Goal: Task Accomplishment & Management: Manage account settings

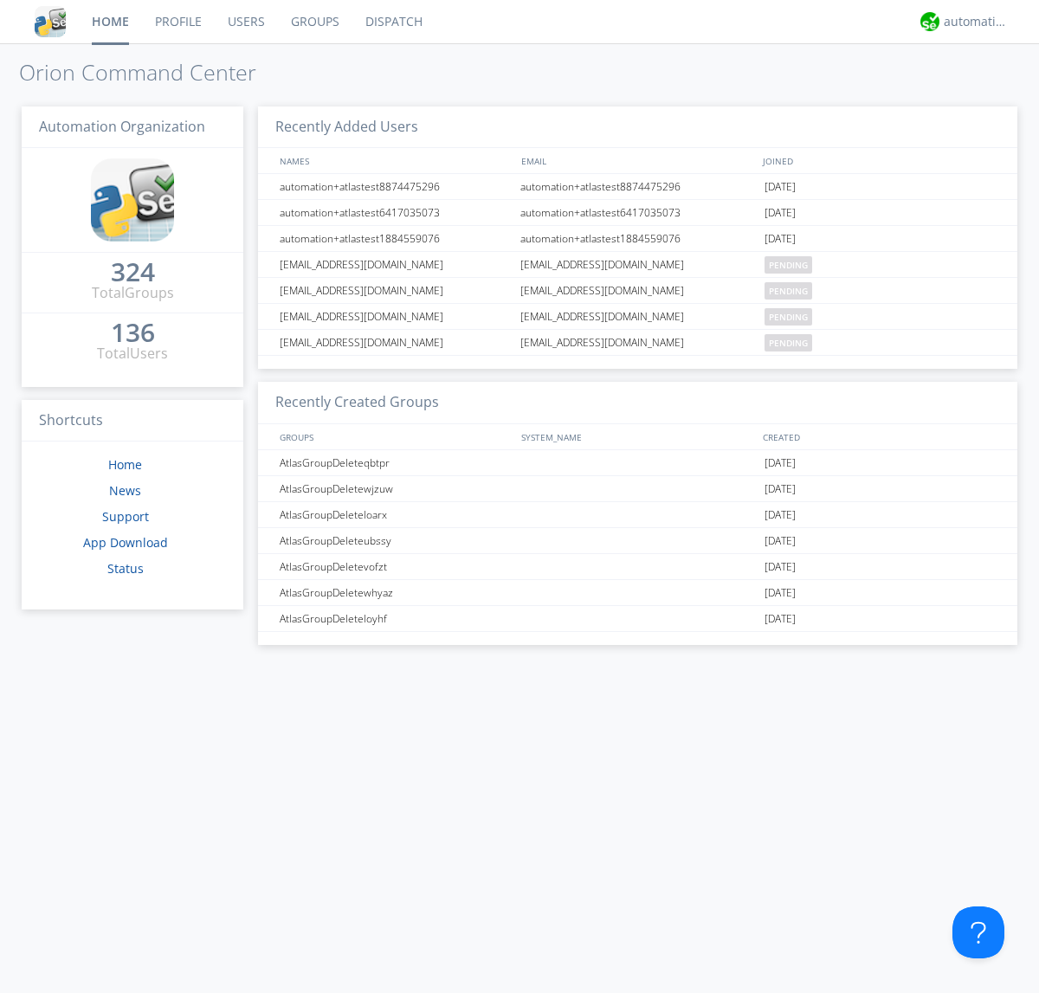
click at [245, 22] on link "Users" at bounding box center [246, 21] width 63 height 43
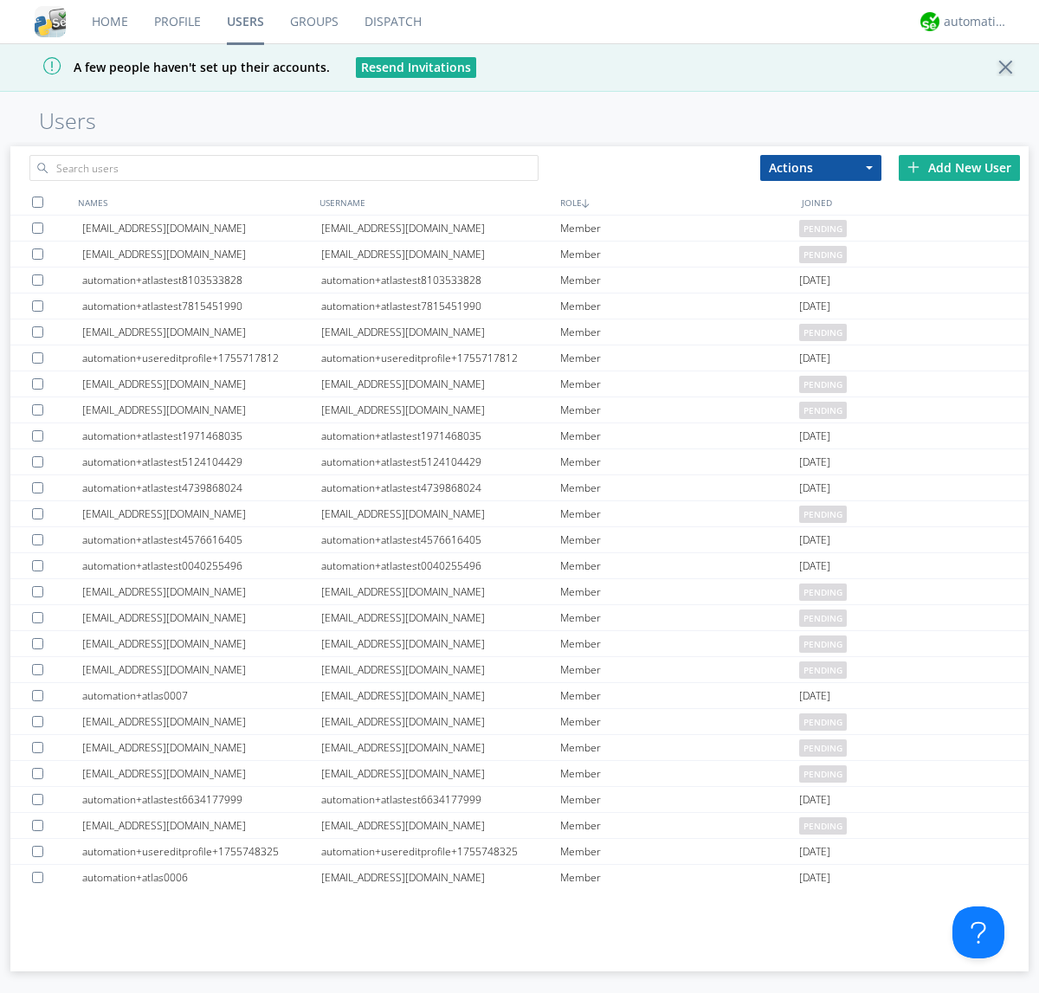
click at [960, 167] on div "Add New User" at bounding box center [959, 168] width 121 height 26
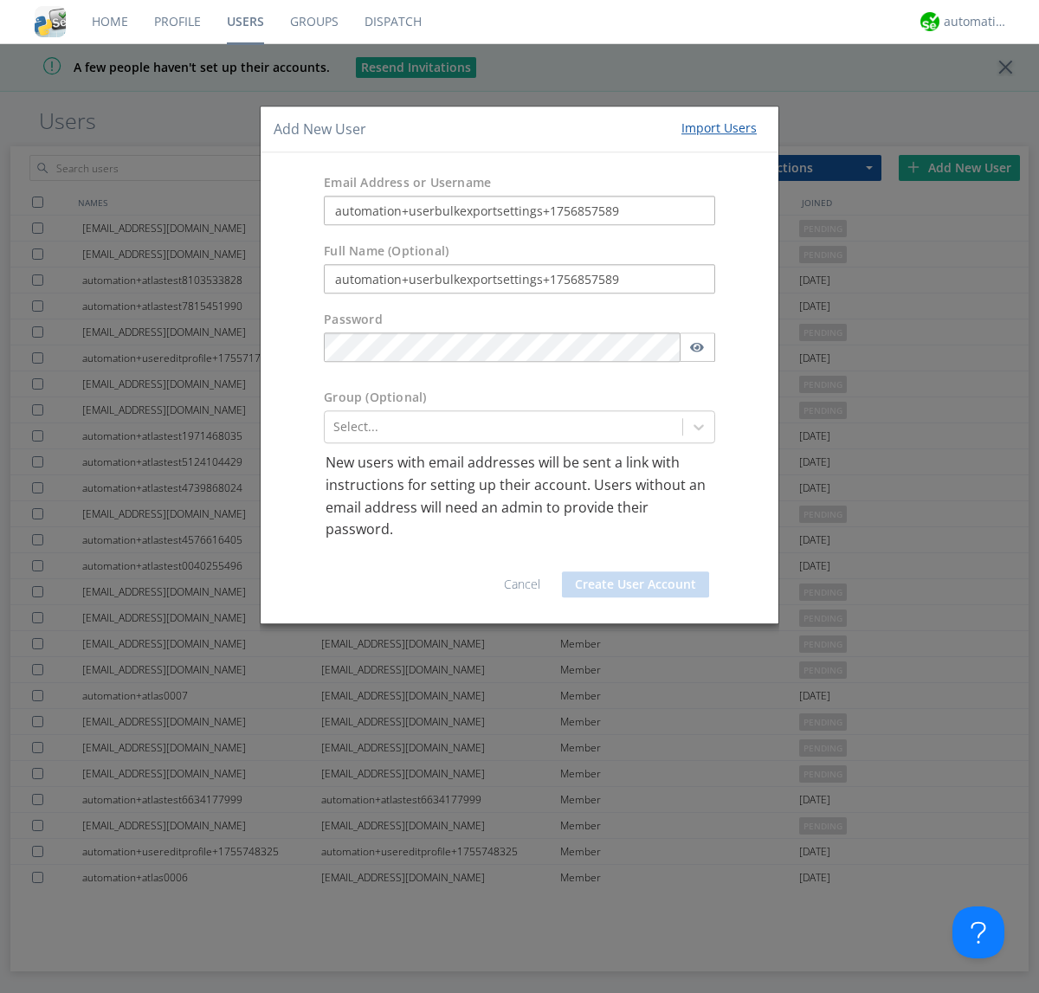
type input "automation+userbulkexportsettings+1756857589"
click at [636, 584] on button "Create User Account" at bounding box center [635, 585] width 147 height 26
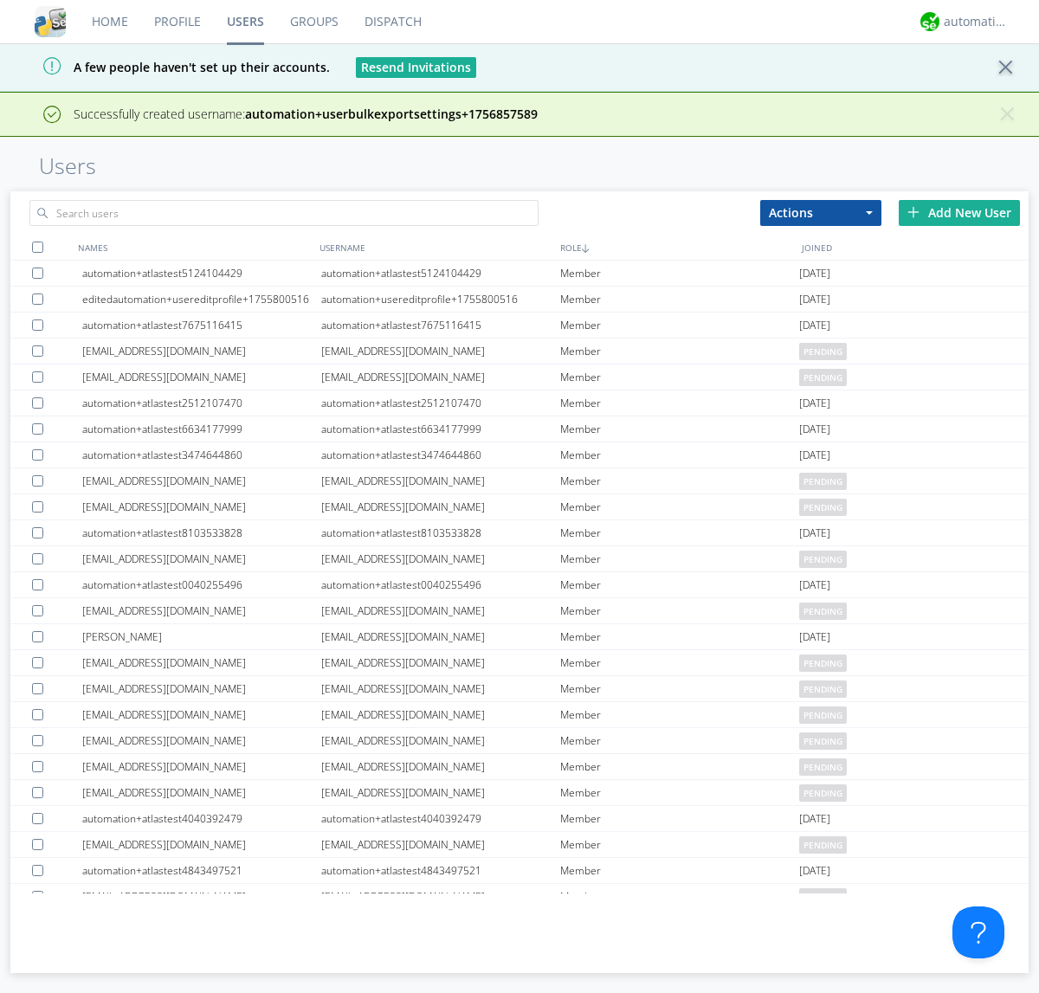
click at [960, 212] on div "Add New User" at bounding box center [959, 213] width 121 height 26
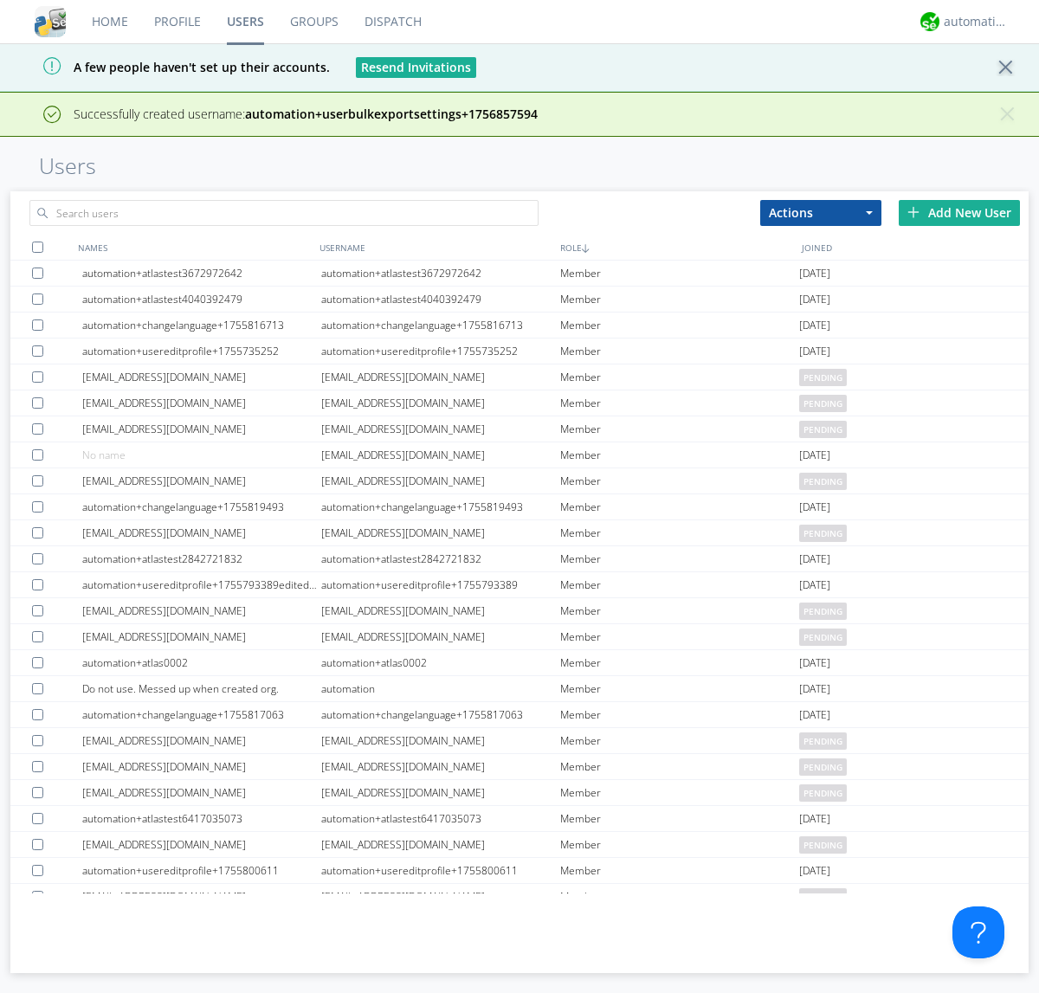
click at [960, 212] on div "Add New User" at bounding box center [959, 213] width 121 height 26
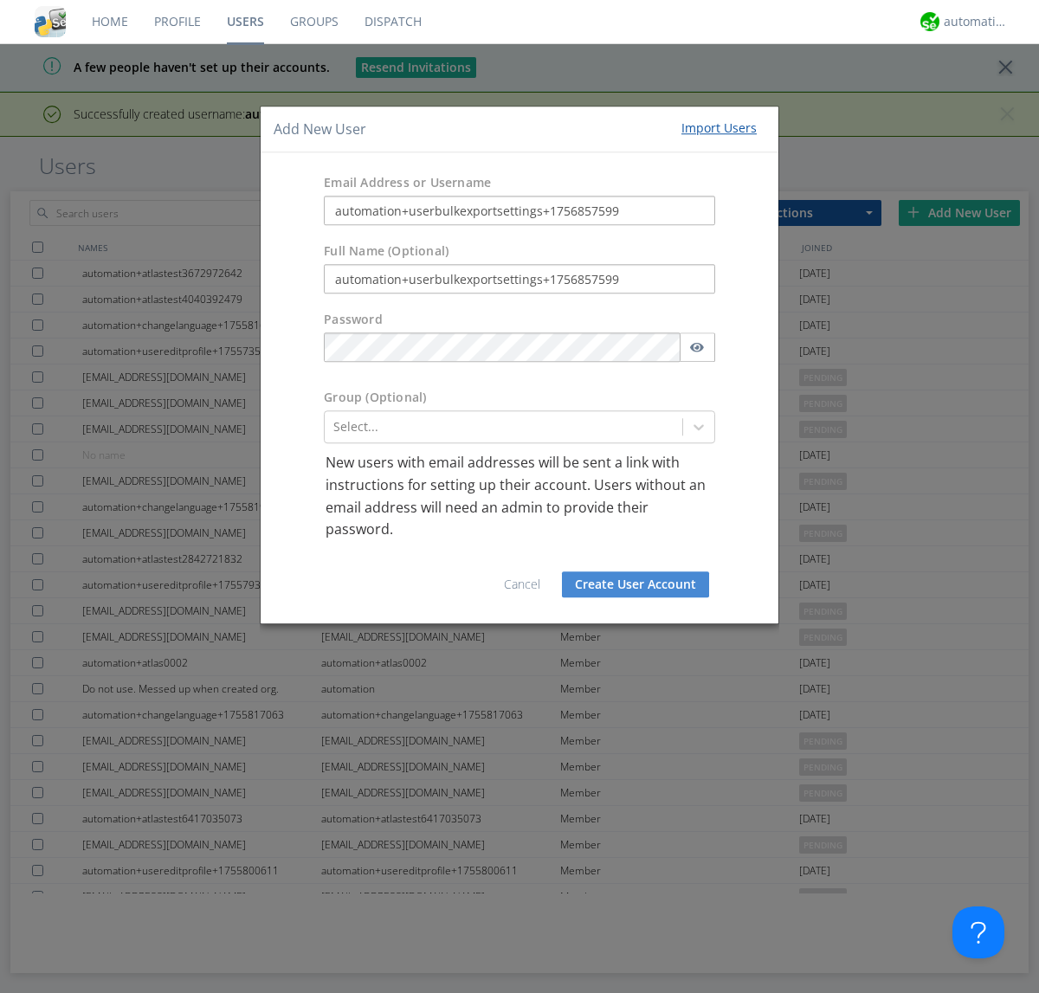
click at [636, 584] on button "Create User Account" at bounding box center [635, 585] width 147 height 26
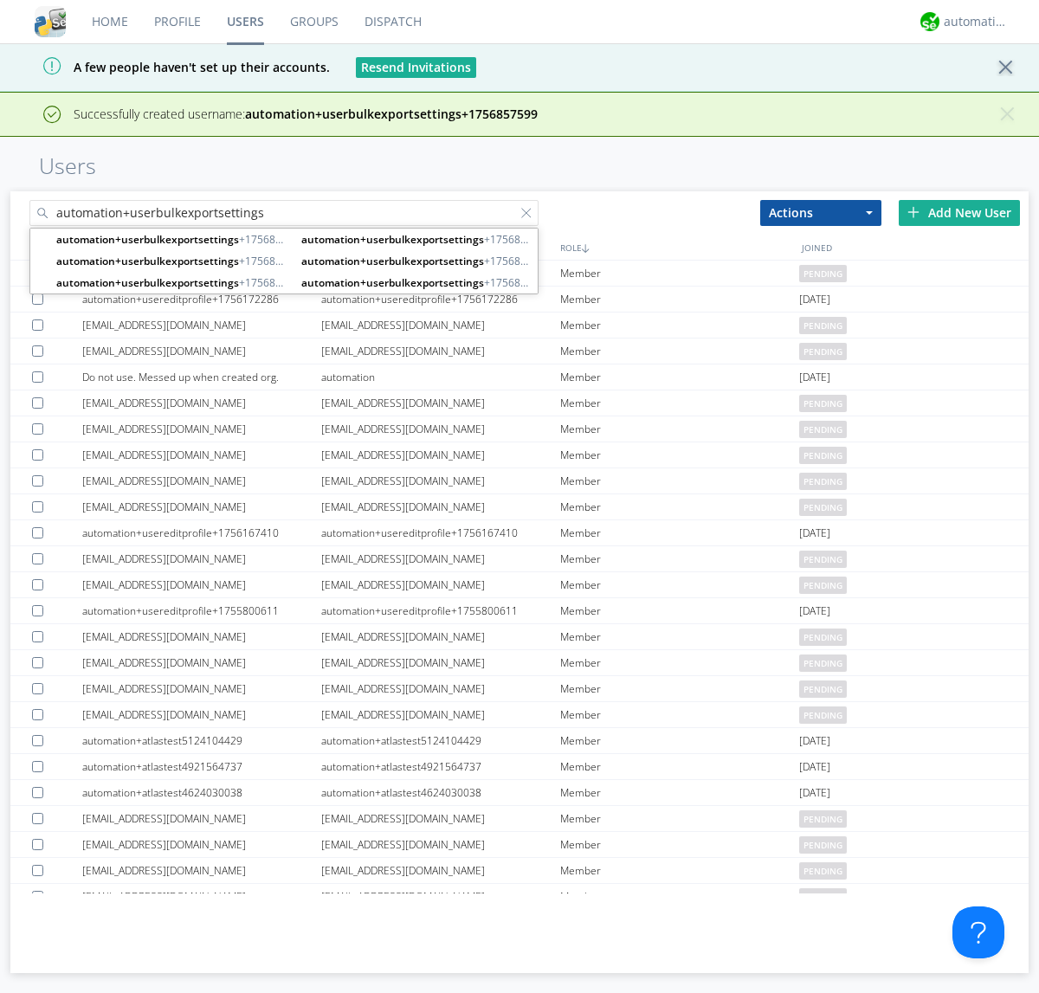
type input "automation+userbulkexportsettings"
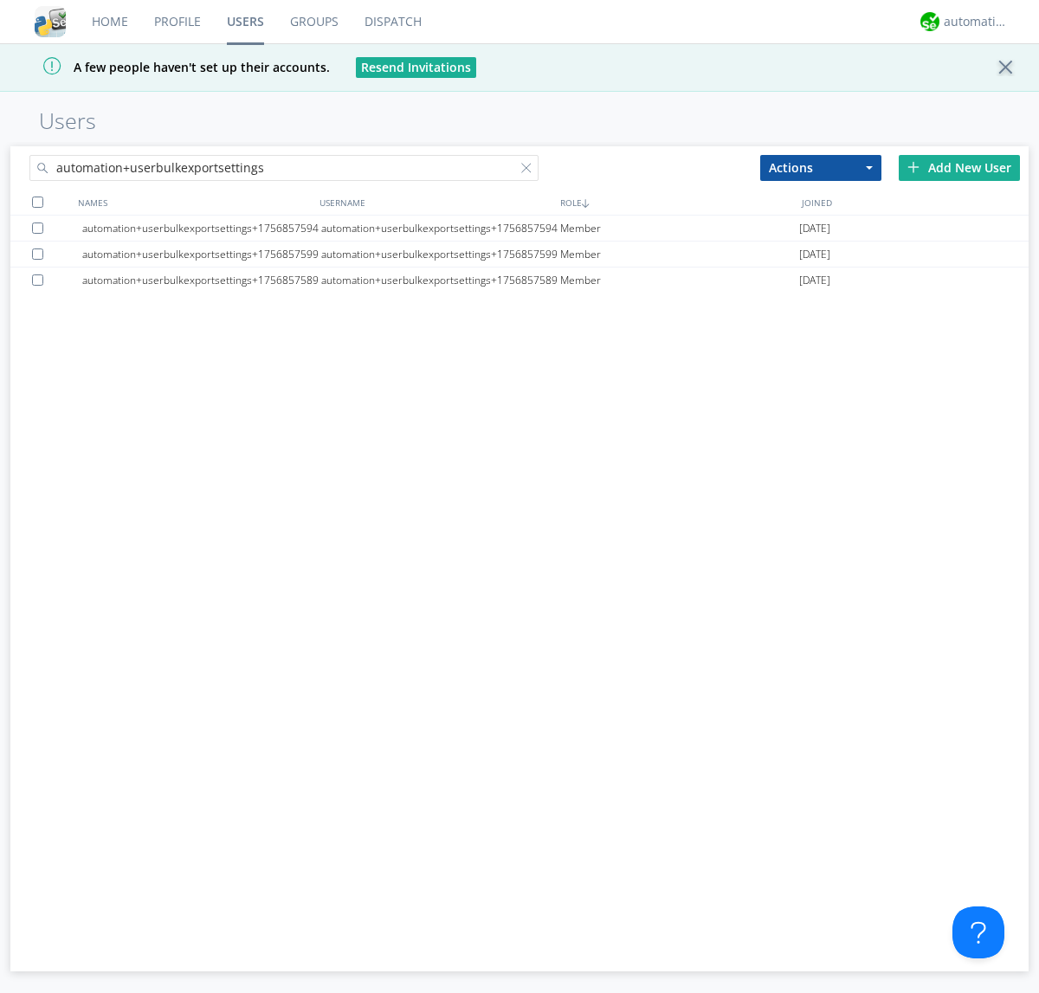
click at [37, 202] on div at bounding box center [37, 202] width 11 height 11
click at [821, 167] on button "Actions" at bounding box center [820, 168] width 121 height 26
click at [0, 0] on link "Export Users" at bounding box center [0, 0] width 0 height 0
click at [530, 171] on div at bounding box center [529, 171] width 17 height 17
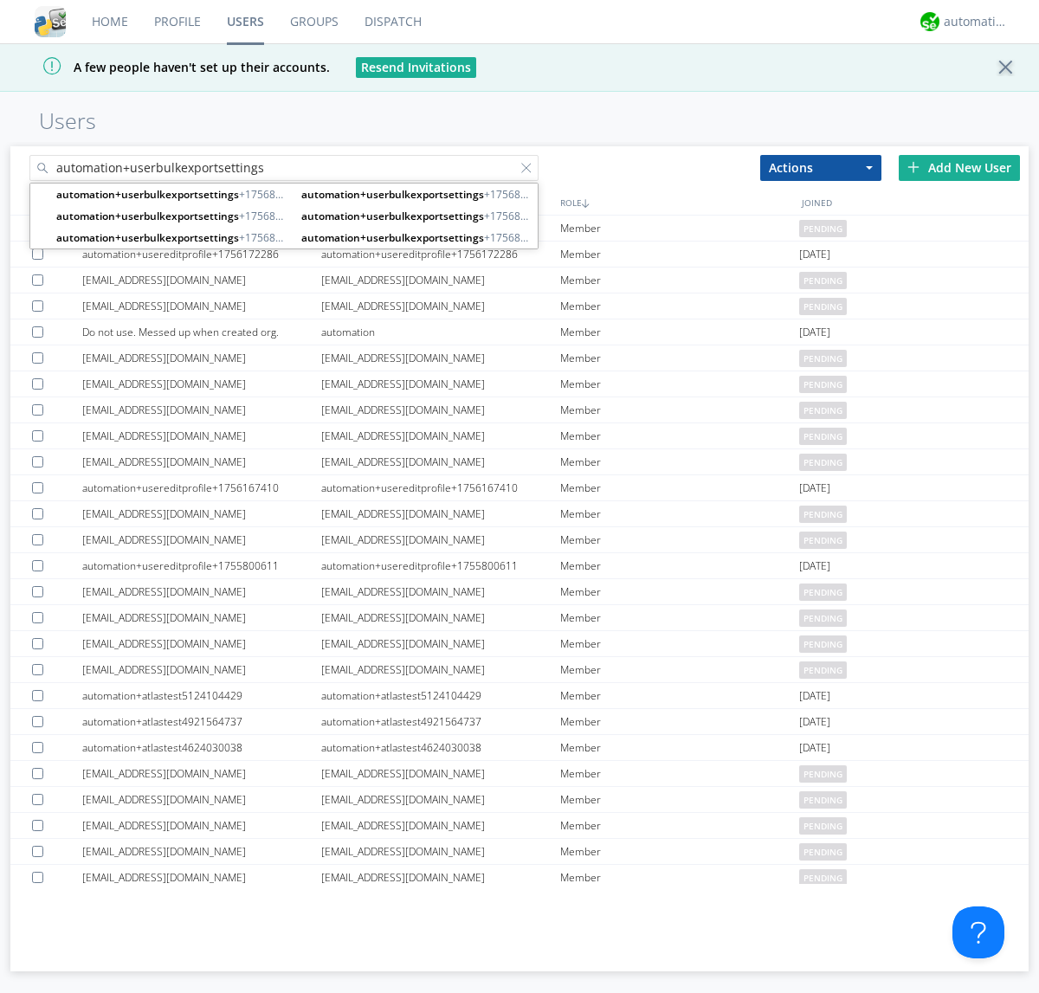
type input "automation+userbulkexportsettings"
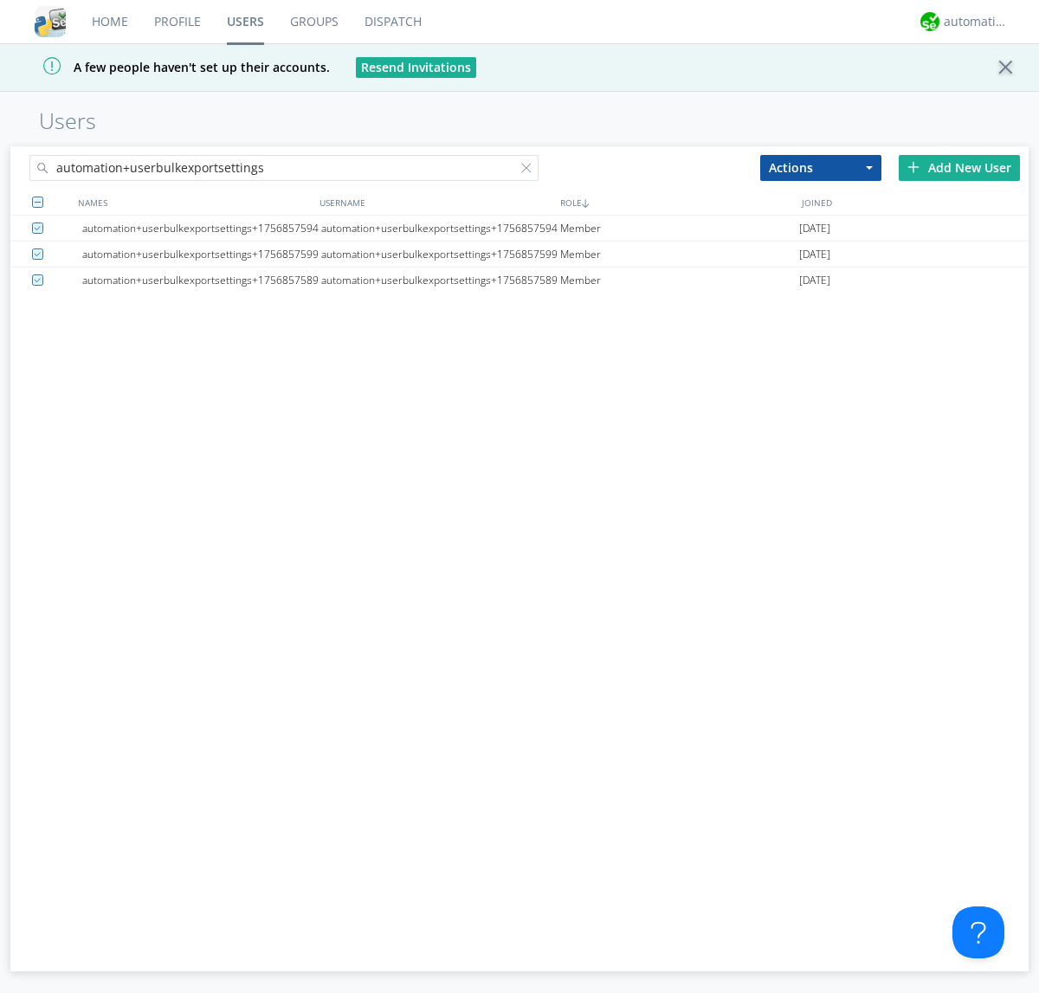
click at [821, 167] on button "Actions" at bounding box center [820, 168] width 121 height 26
click at [821, 219] on link "Delete User" at bounding box center [821, 220] width 120 height 23
